Goal: Transaction & Acquisition: Purchase product/service

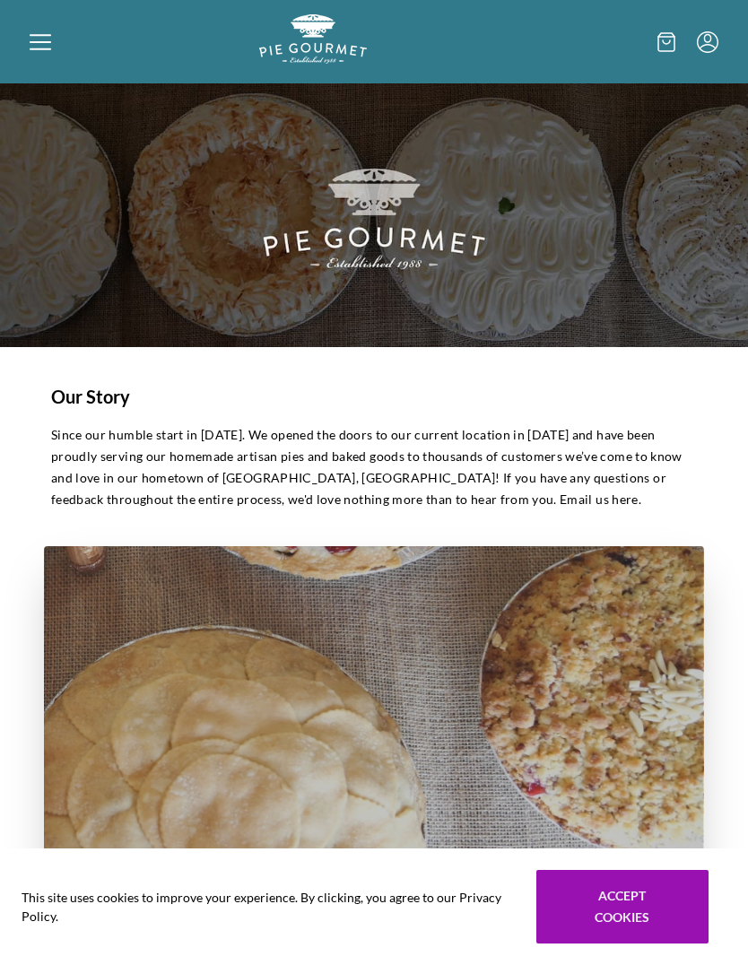
click at [38, 39] on icon at bounding box center [41, 42] width 22 height 22
click at [615, 910] on div "Home Shop" at bounding box center [374, 482] width 748 height 965
click at [31, 32] on icon at bounding box center [41, 42] width 22 height 22
click at [39, 48] on div "Home Shop" at bounding box center [374, 482] width 748 height 965
click at [60, 23] on div at bounding box center [144, 41] width 229 height 55
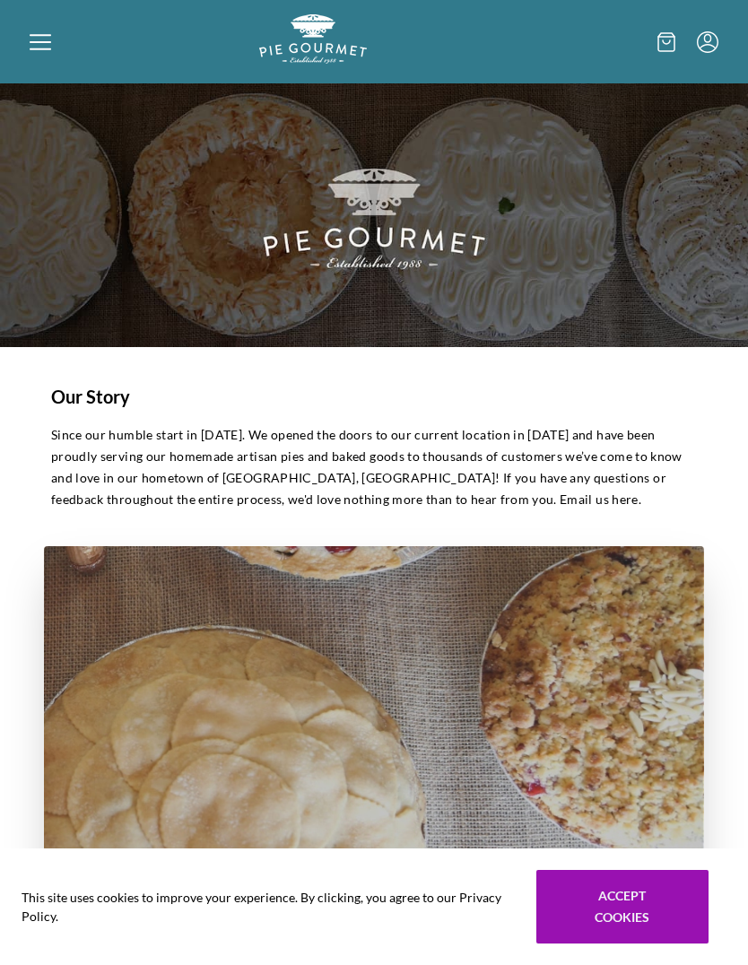
click at [56, 32] on div "Home Shop" at bounding box center [374, 482] width 748 height 965
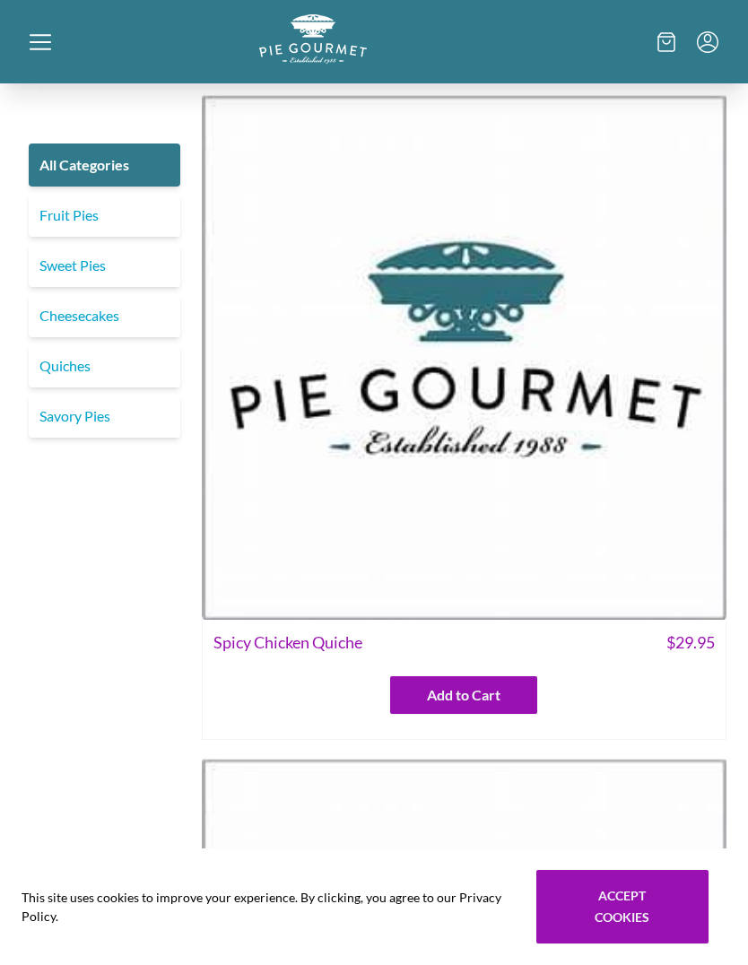
click at [128, 262] on link "Sweet Pies" at bounding box center [105, 265] width 152 height 43
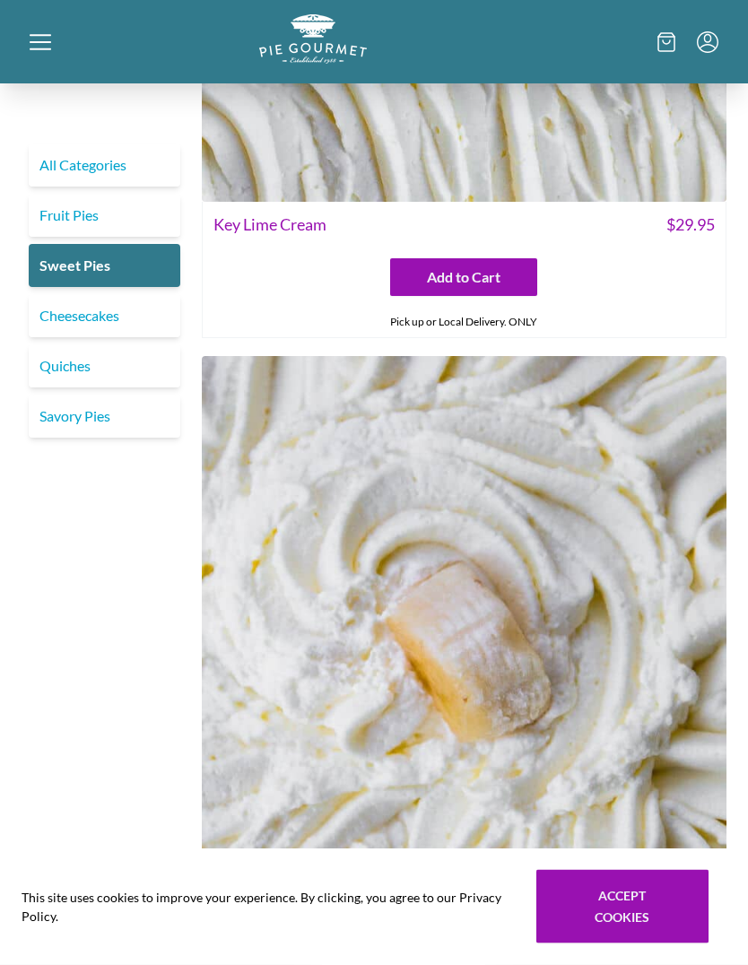
scroll to position [1106, 0]
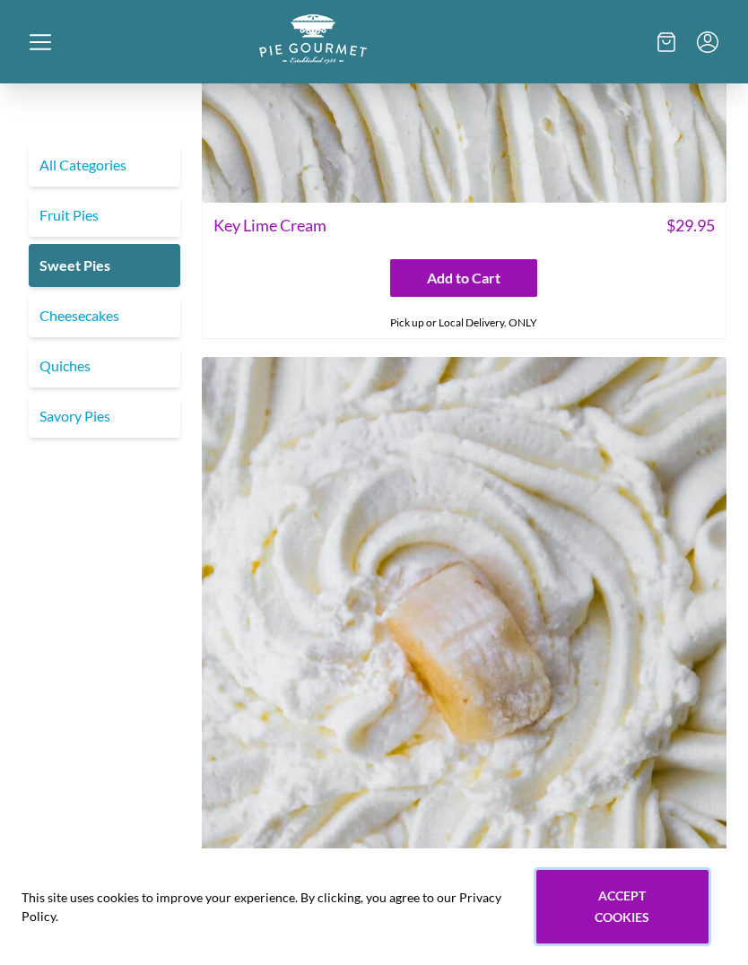
click at [642, 943] on button "Accept cookies" at bounding box center [622, 907] width 172 height 74
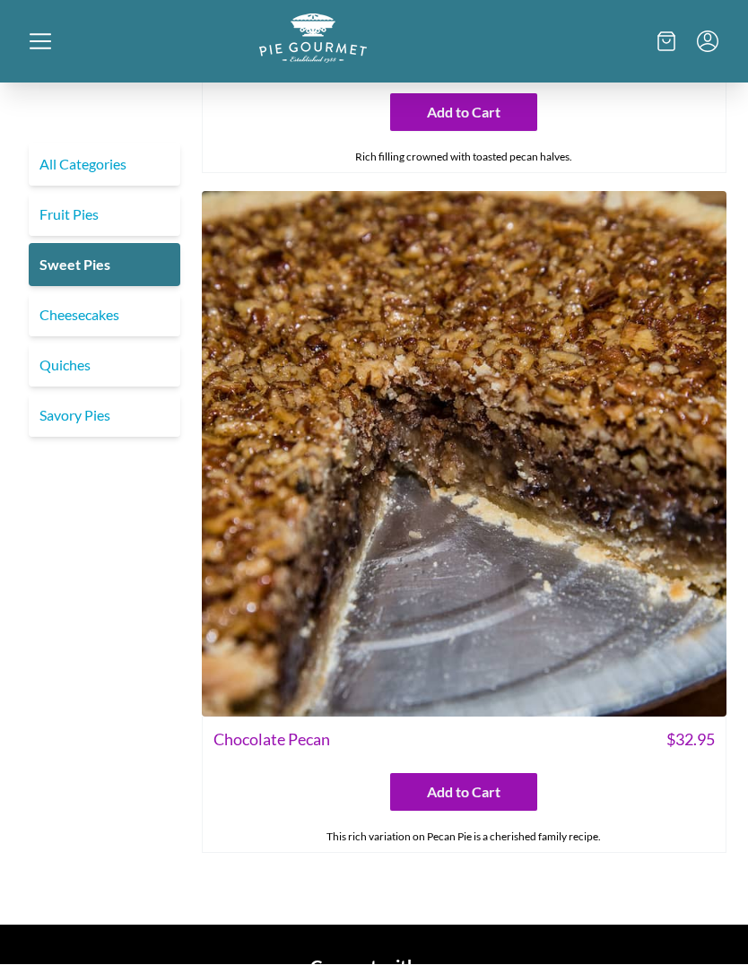
click at [133, 203] on link "Fruit Pies" at bounding box center [105, 215] width 152 height 43
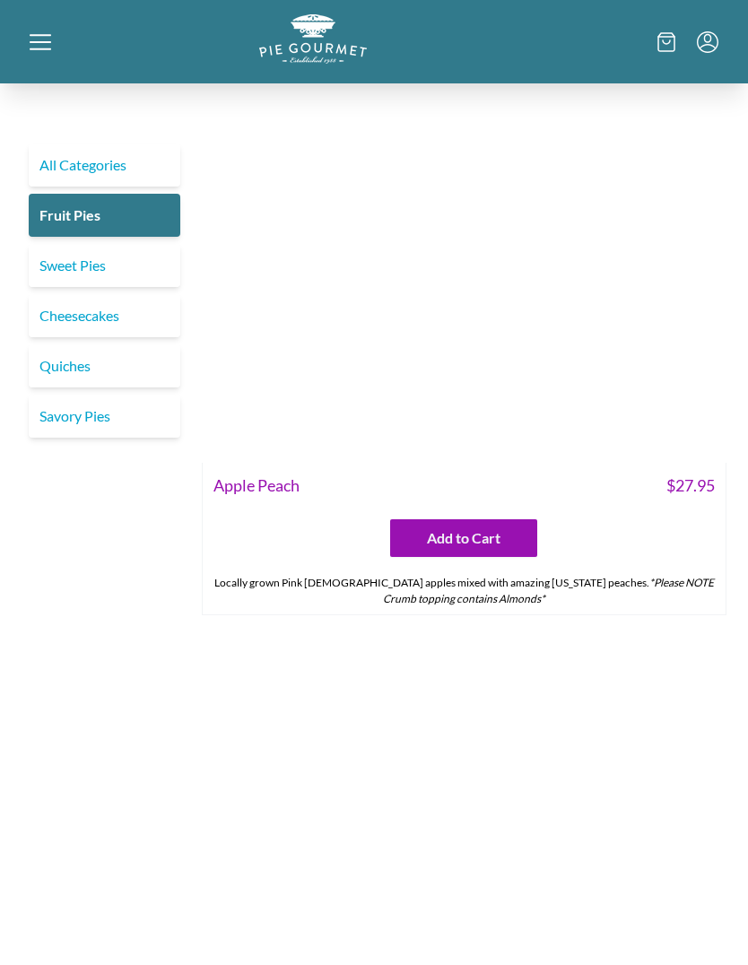
scroll to position [4273, 0]
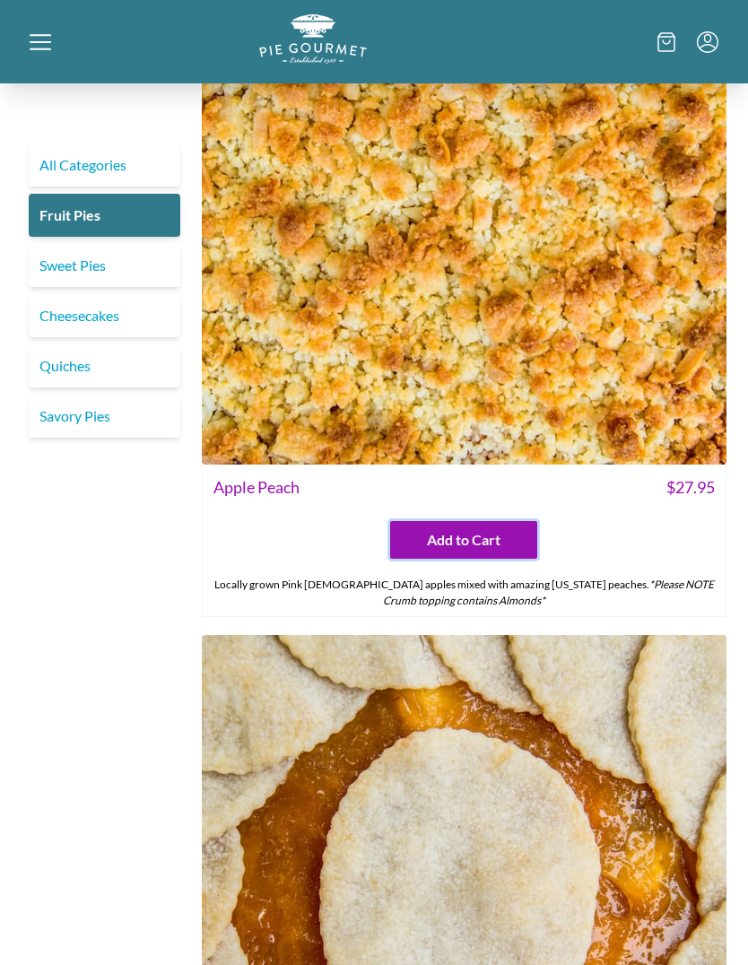
click at [507, 521] on button "Add to Cart" at bounding box center [463, 540] width 147 height 38
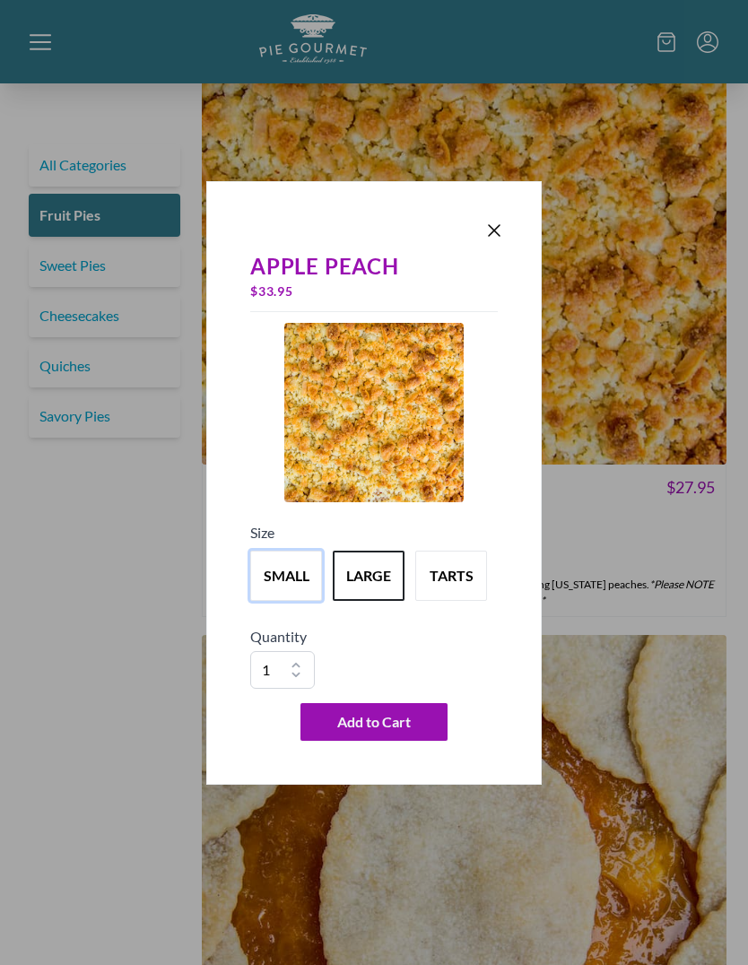
click at [282, 600] on button "small" at bounding box center [286, 575] width 72 height 50
click at [396, 740] on button "Add to Cart" at bounding box center [373, 722] width 147 height 38
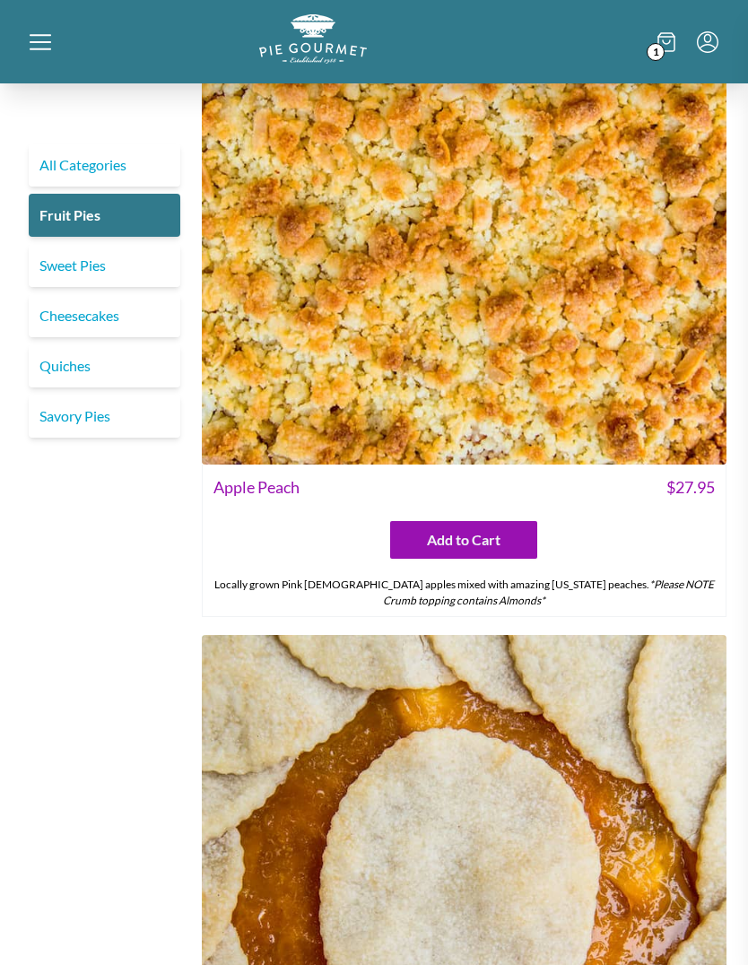
click at [145, 661] on div at bounding box center [374, 482] width 748 height 965
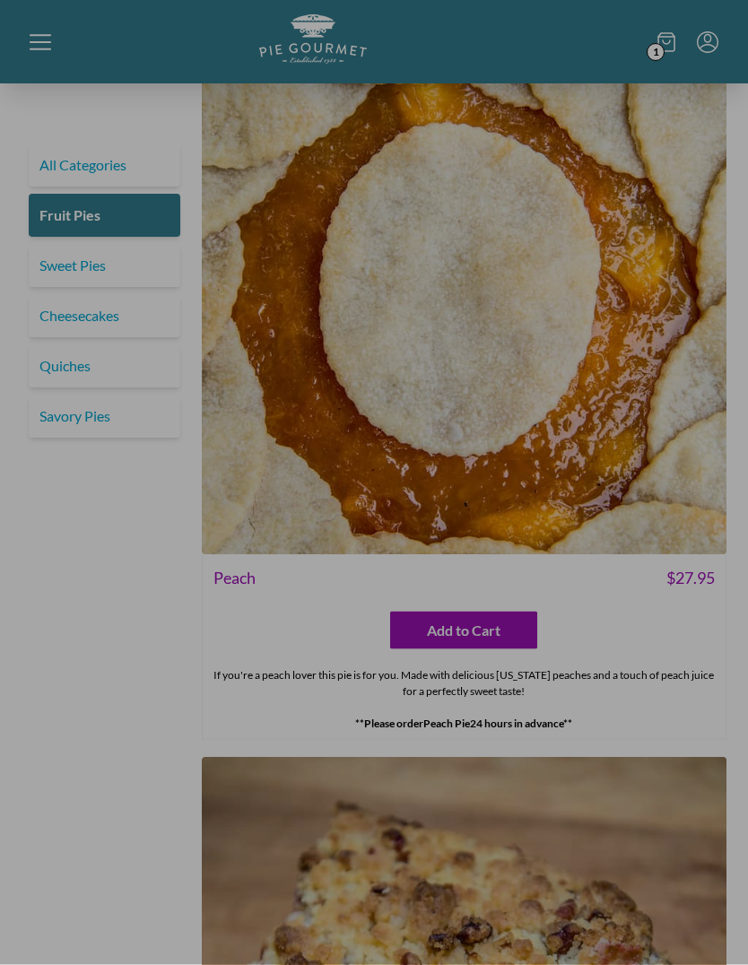
scroll to position [4878, 0]
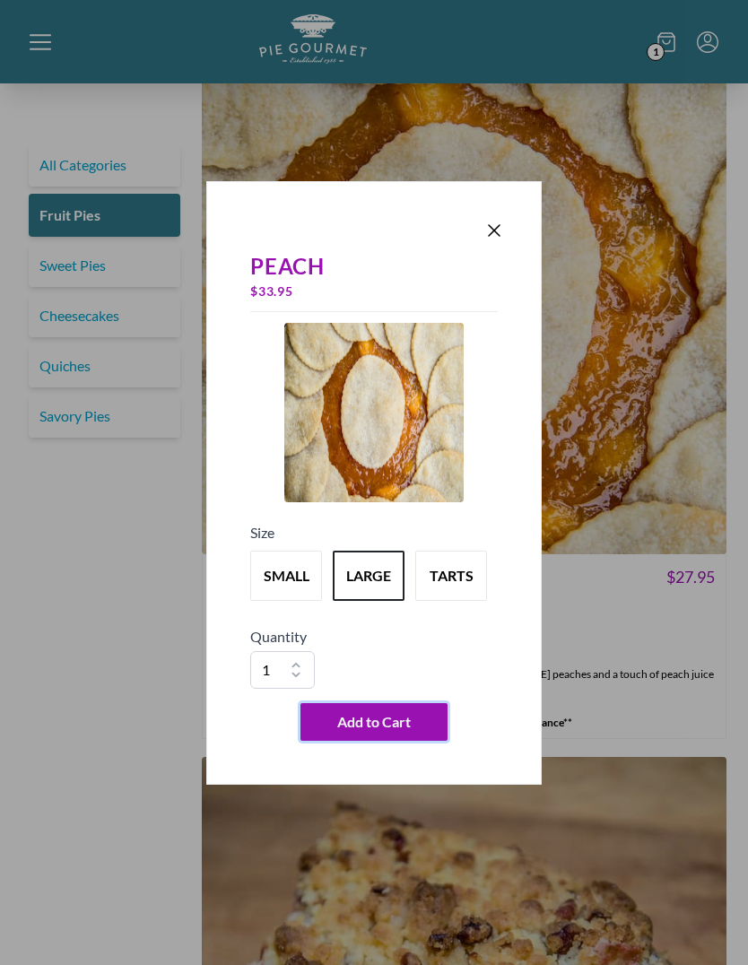
click at [423, 740] on button "Add to Cart" at bounding box center [373, 722] width 147 height 38
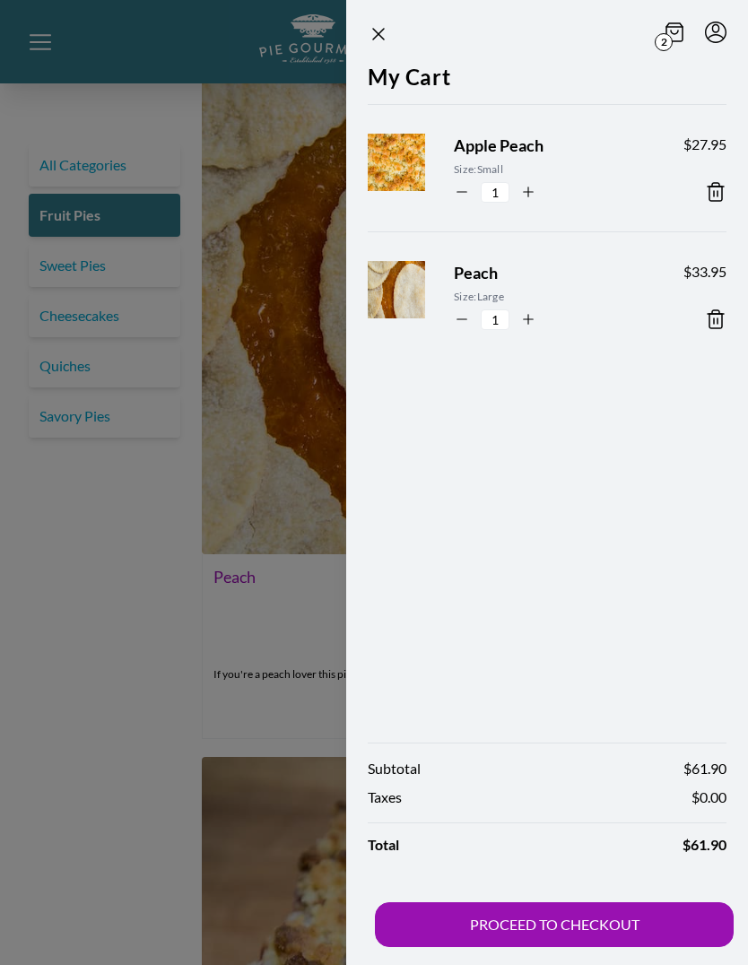
click at [190, 777] on div at bounding box center [374, 482] width 748 height 965
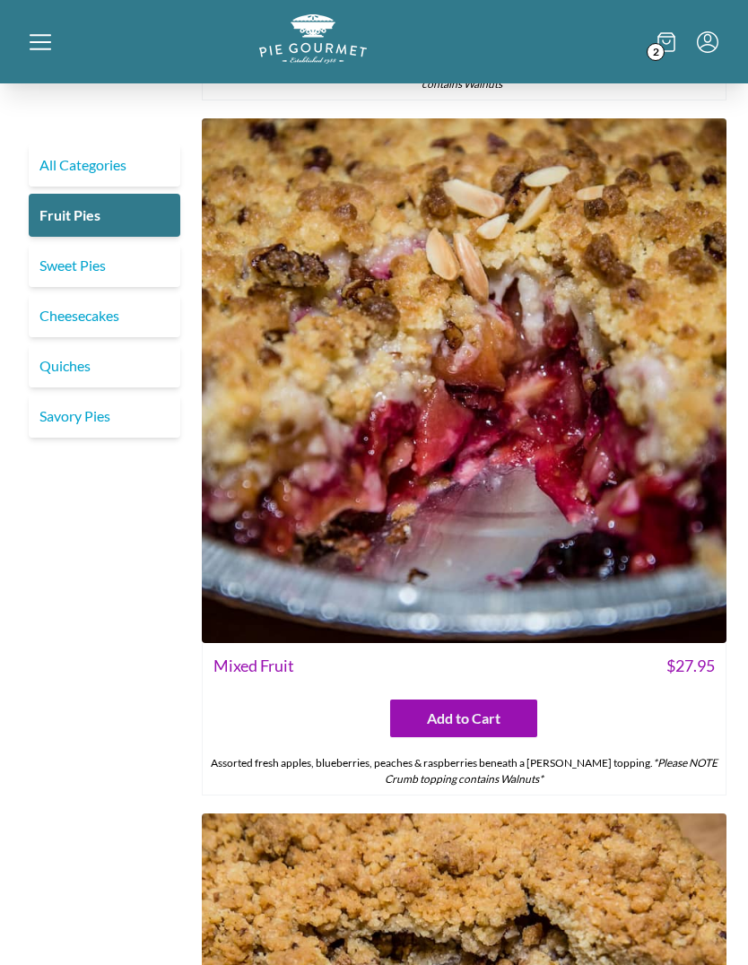
scroll to position [6212, 0]
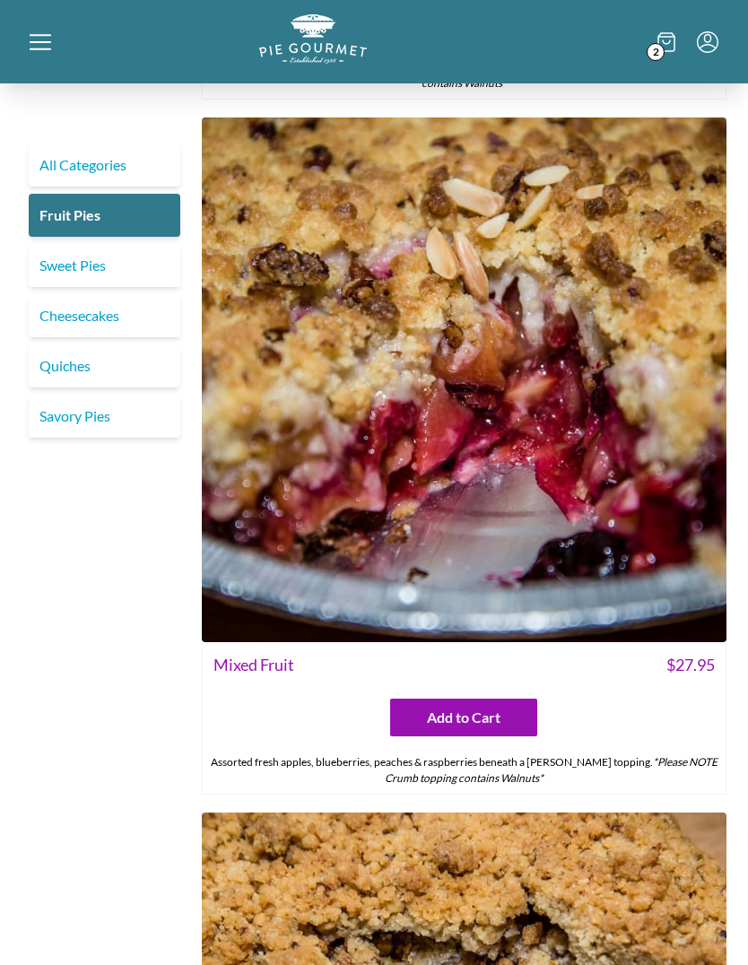
click at [655, 554] on img at bounding box center [464, 379] width 525 height 525
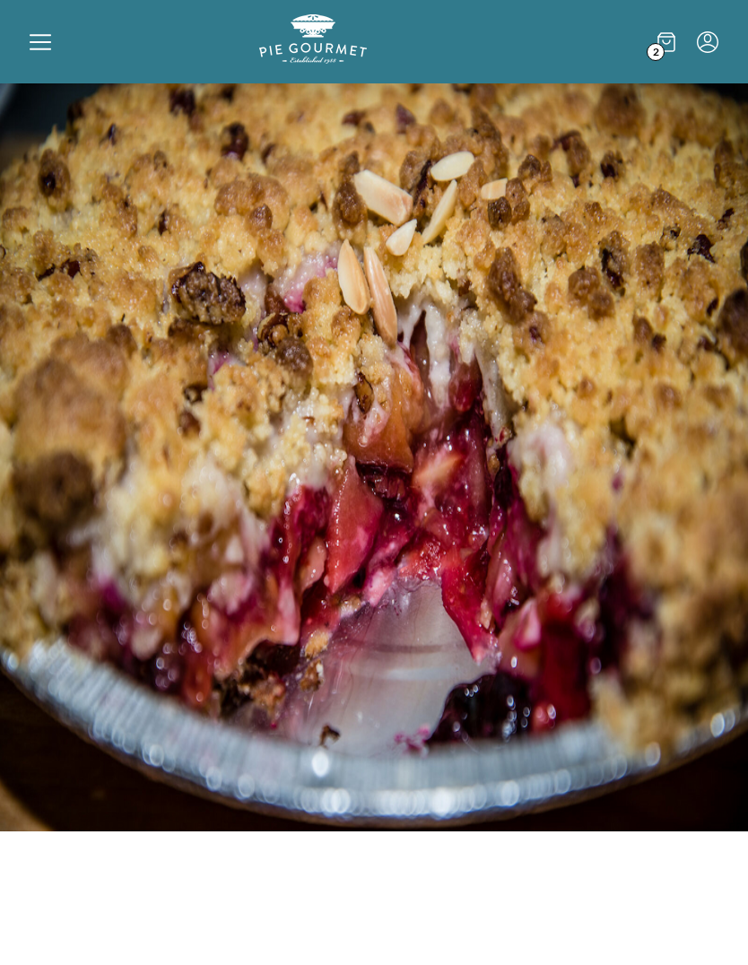
click at [664, 48] on icon at bounding box center [666, 42] width 18 height 20
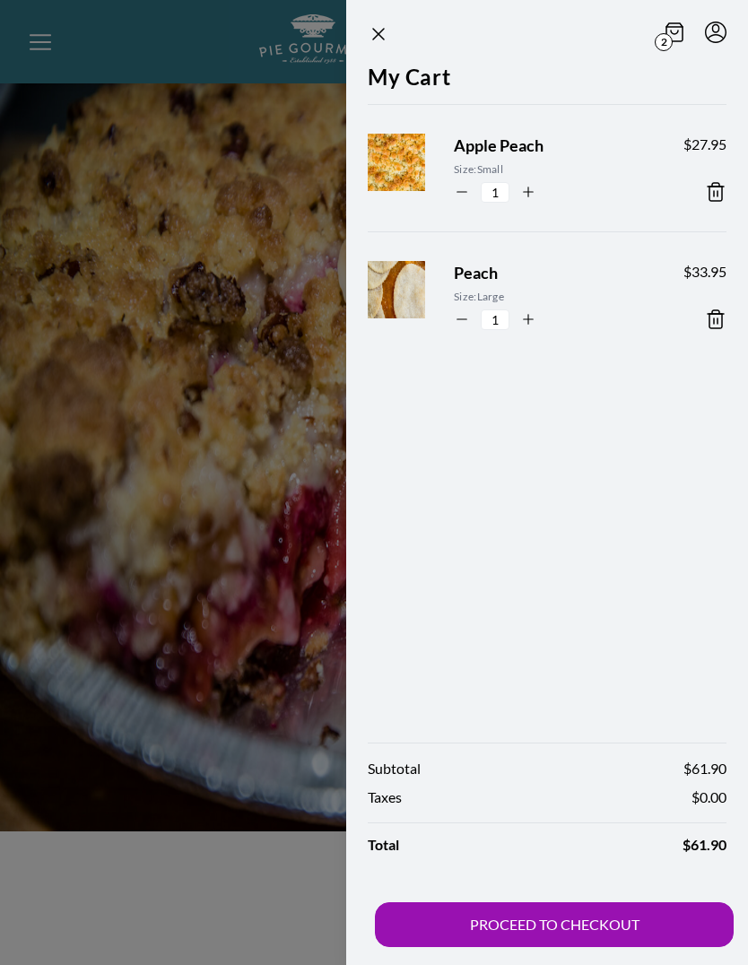
click at [602, 925] on button "PROCEED TO CHECKOUT" at bounding box center [554, 924] width 359 height 45
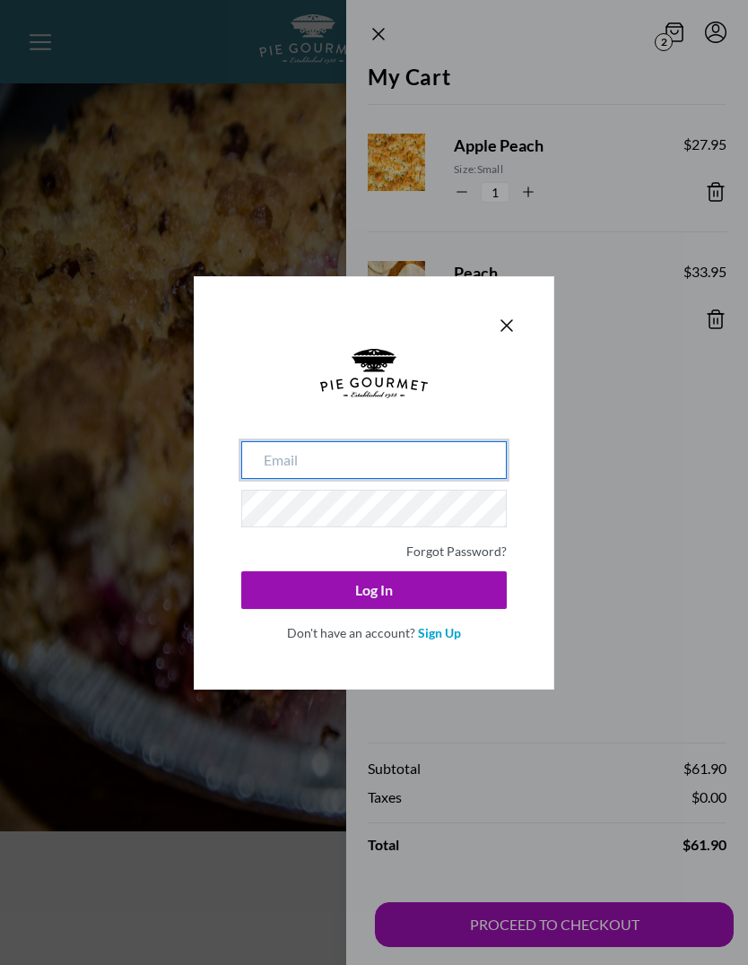
click at [450, 441] on input "email" at bounding box center [373, 460] width 265 height 38
type input "[EMAIL_ADDRESS][DOMAIN_NAME]"
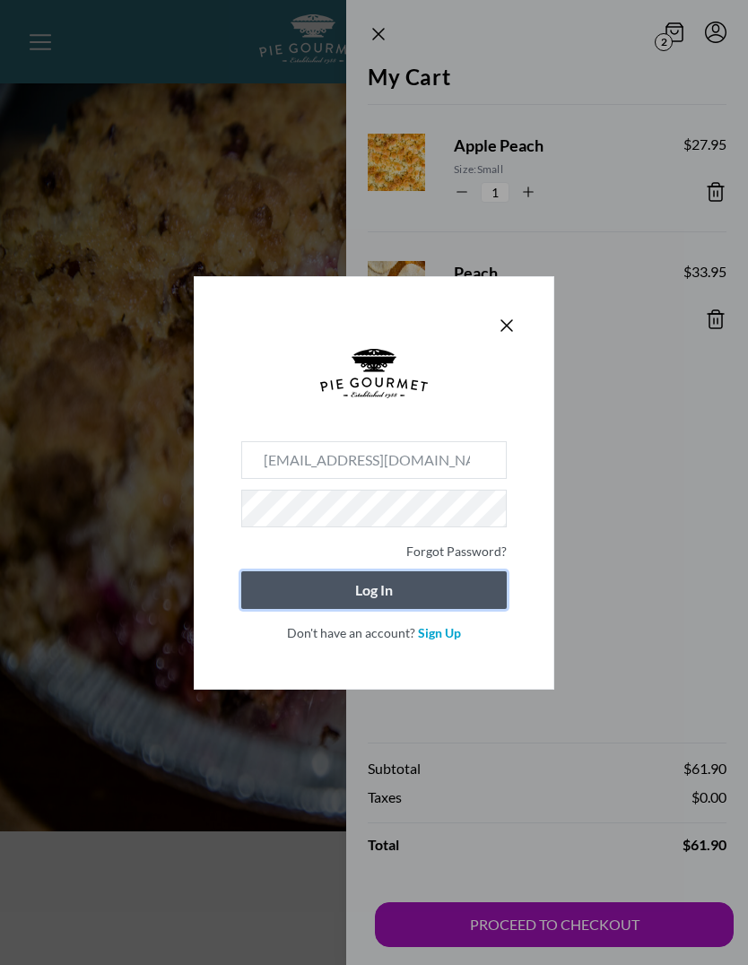
click at [433, 596] on button "Log In" at bounding box center [373, 590] width 265 height 38
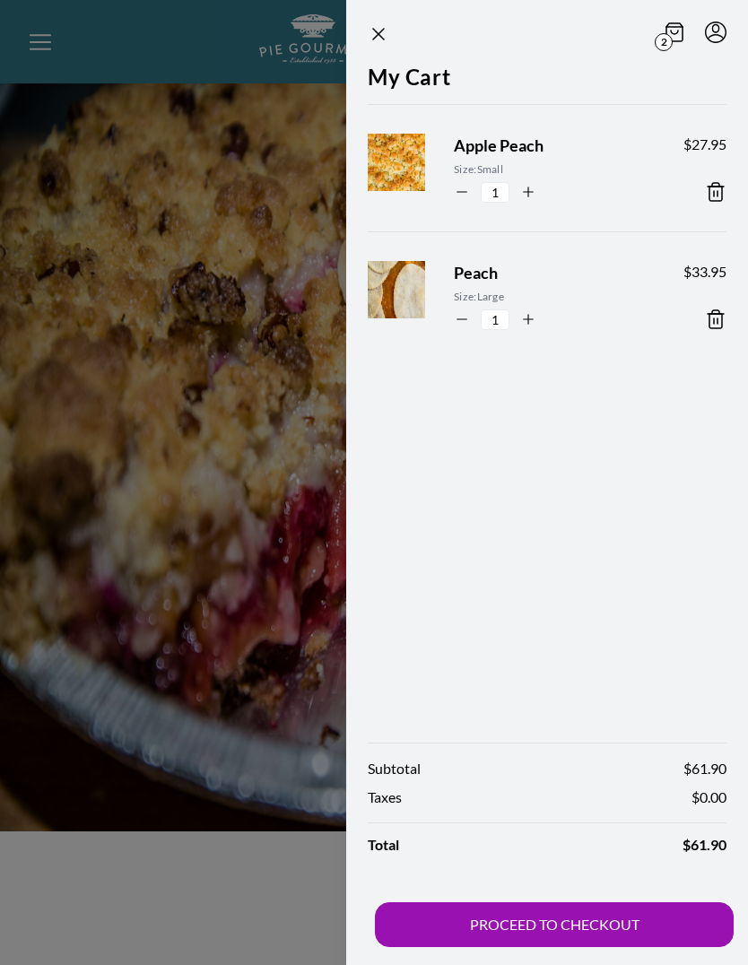
click at [620, 921] on button "PROCEED TO CHECKOUT" at bounding box center [554, 924] width 359 height 45
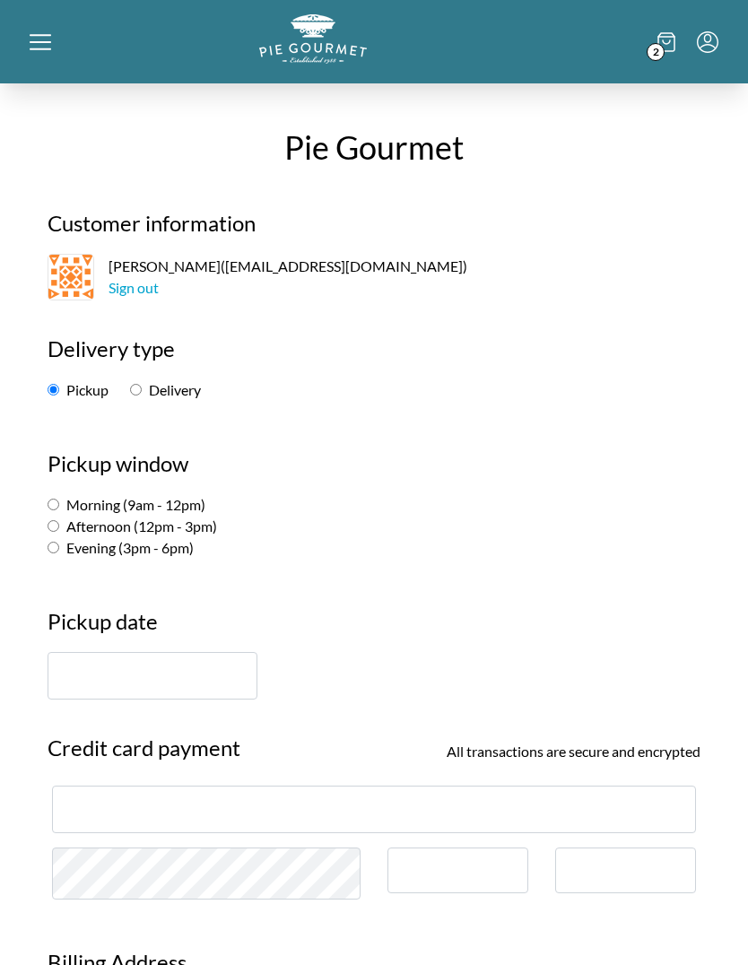
scroll to position [24, 0]
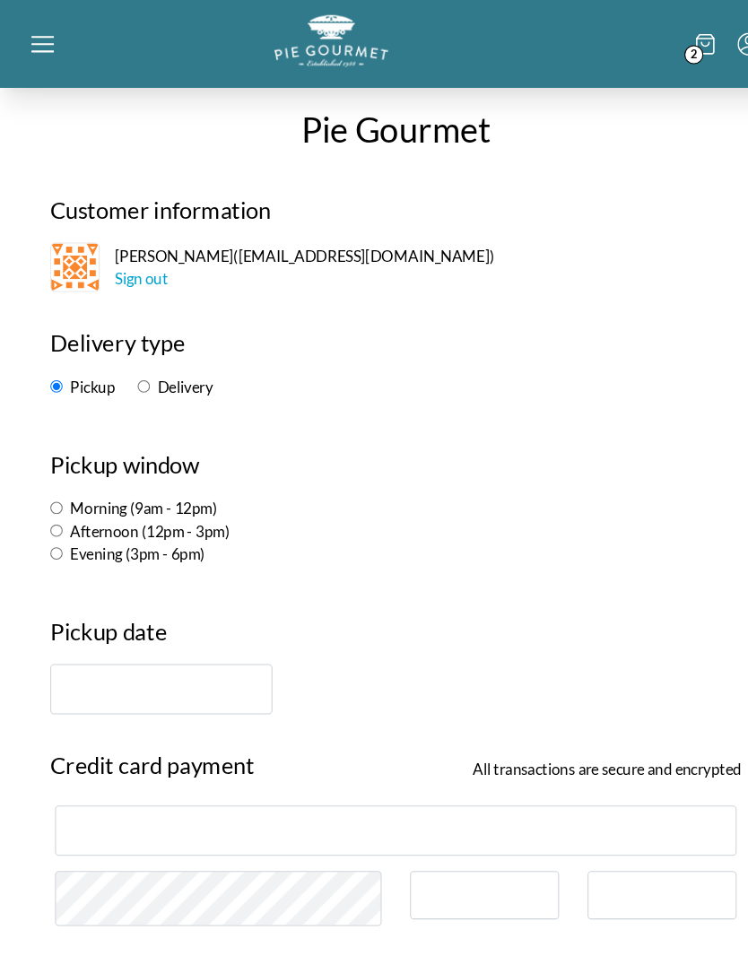
click at [112, 651] on input "text" at bounding box center [153, 652] width 210 height 48
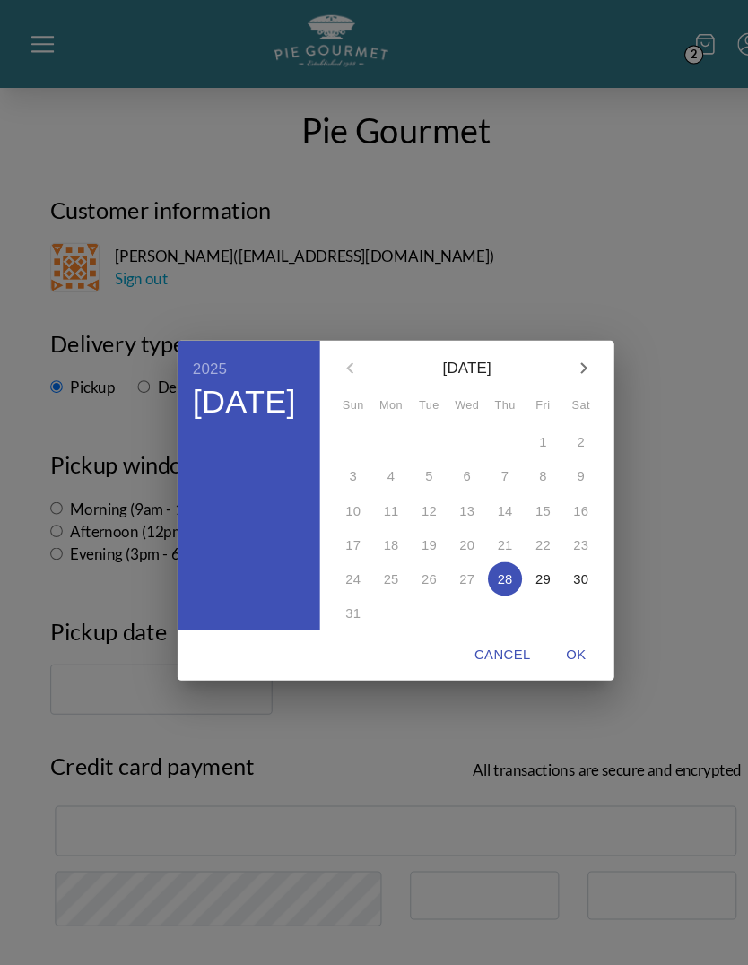
click at [558, 550] on span "30" at bounding box center [548, 547] width 32 height 18
click at [548, 627] on span "OK" at bounding box center [544, 619] width 43 height 22
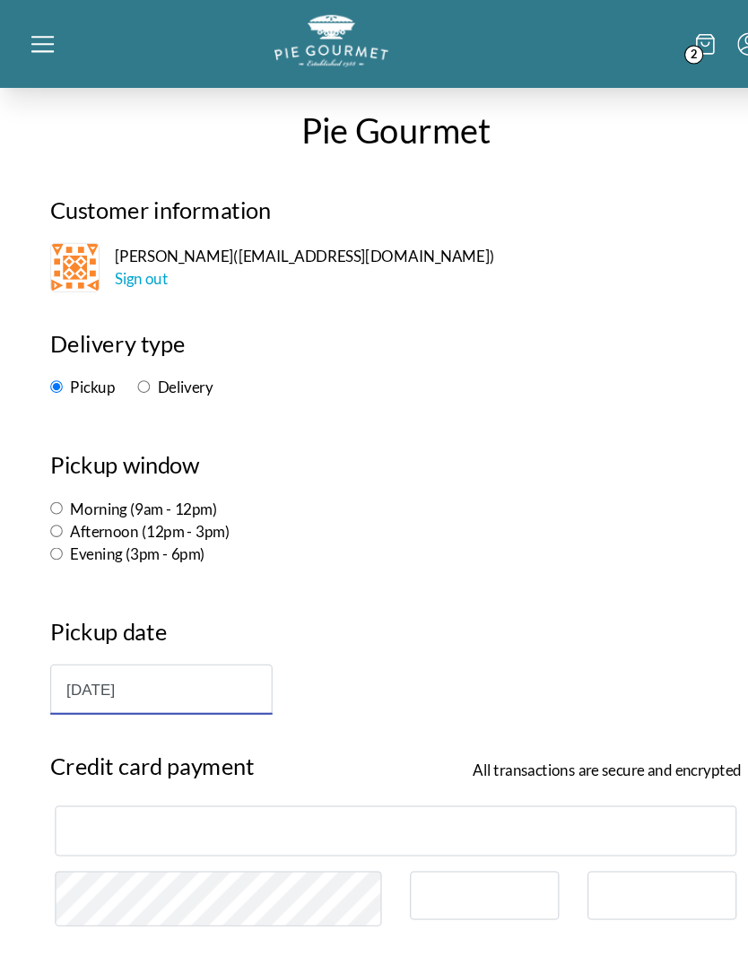
type input "[DATE]"
click at [60, 494] on label "Afternoon (12pm - 3pm)" at bounding box center [132, 501] width 169 height 17
click at [59, 496] on input "Afternoon (12pm - 3pm)" at bounding box center [54, 502] width 12 height 12
radio input "true"
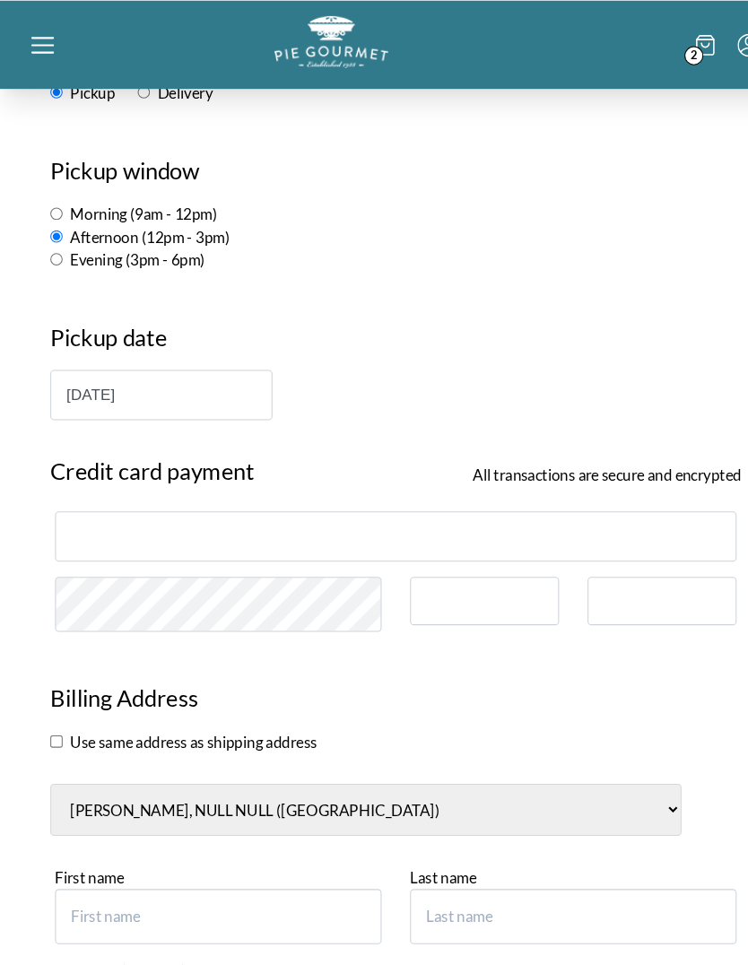
scroll to position [434, 0]
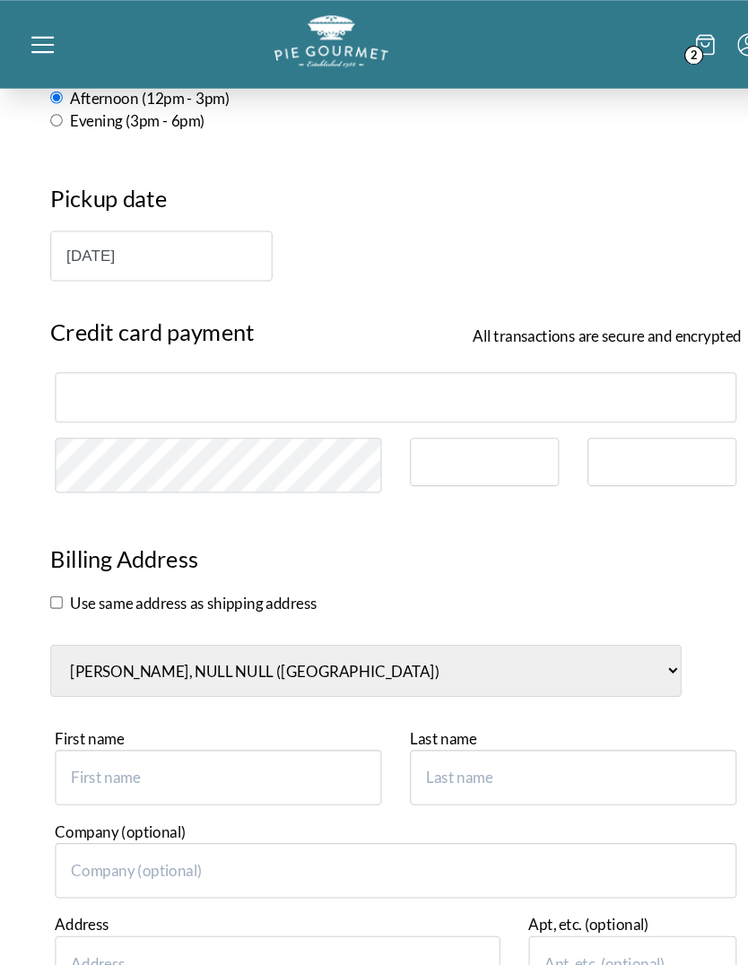
click at [55, 569] on input "checkbox" at bounding box center [54, 569] width 12 height 12
checkbox input "true"
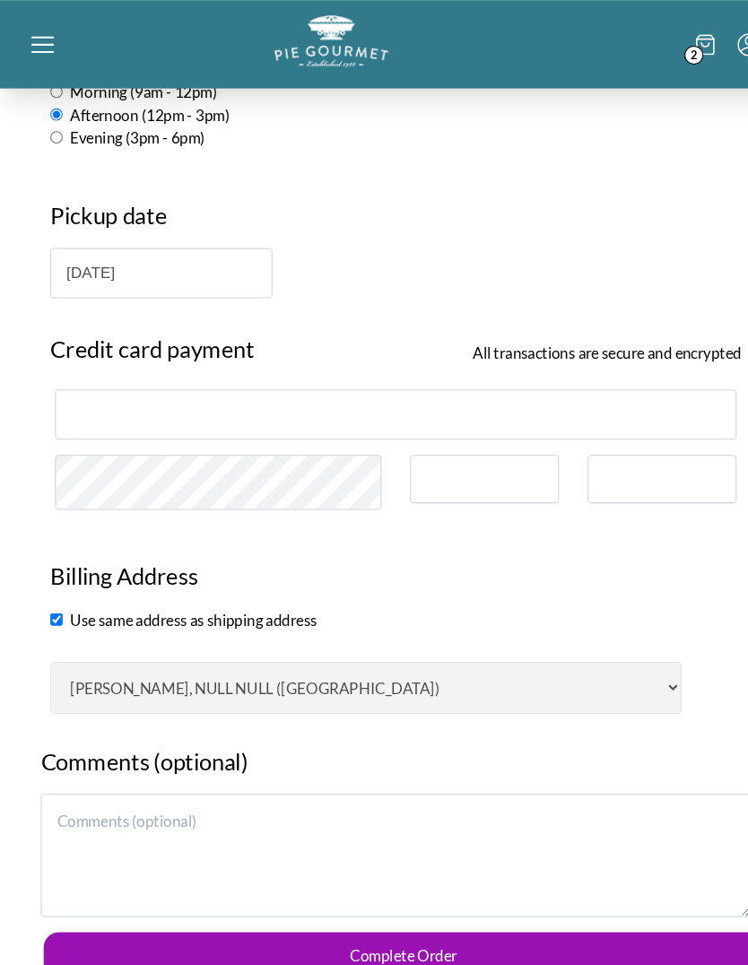
scroll to position [416, 0]
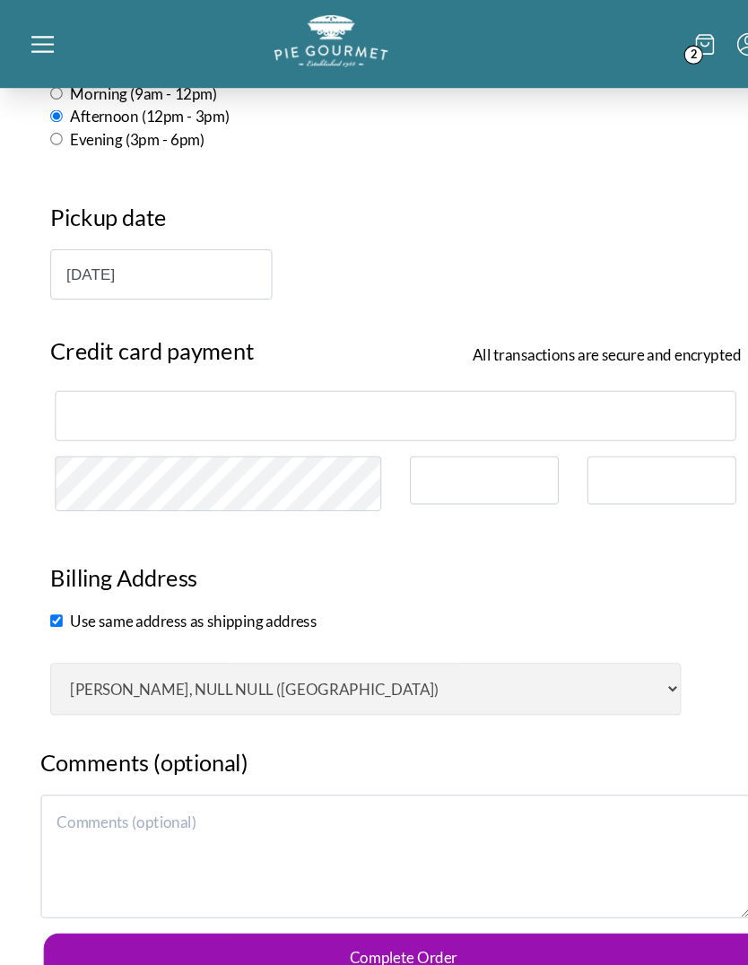
click at [482, 434] on div at bounding box center [457, 454] width 141 height 46
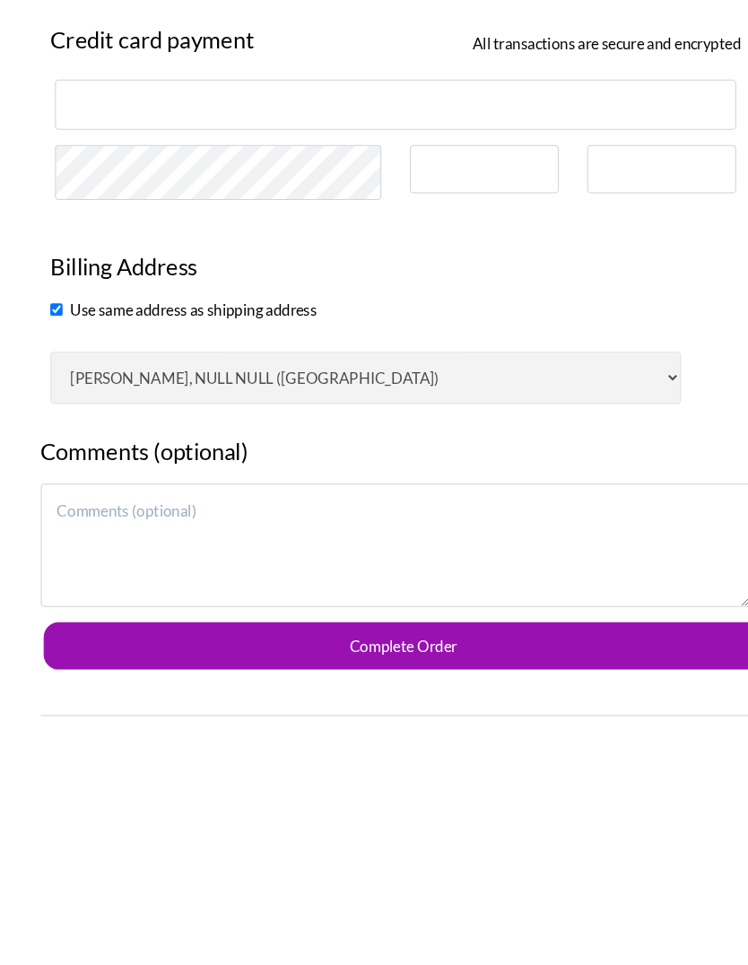
click at [489, 875] on button "Complete Order" at bounding box center [381, 897] width 680 height 45
